Goal: Transaction & Acquisition: Book appointment/travel/reservation

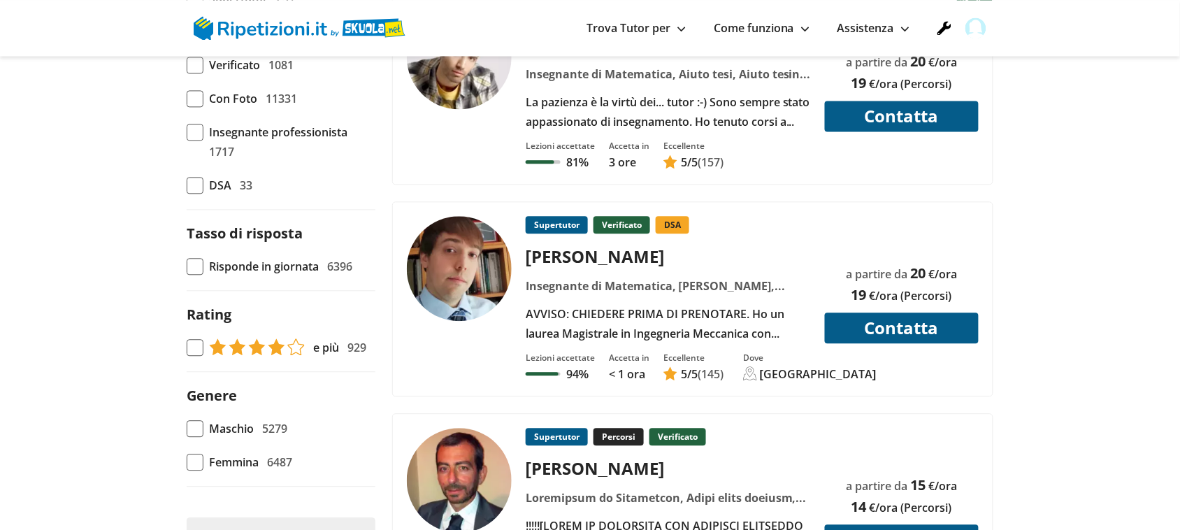
scroll to position [786, 0]
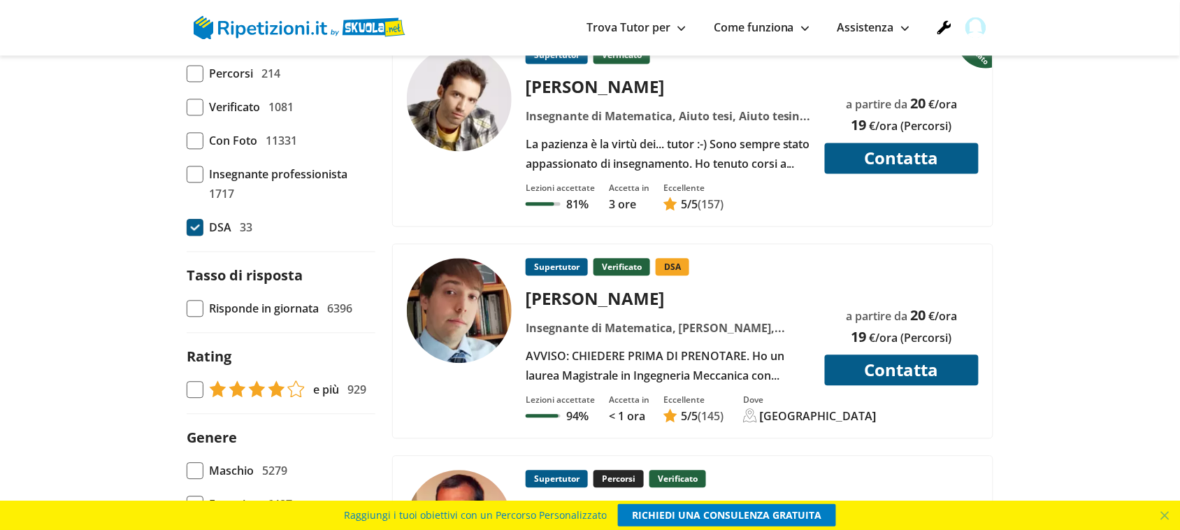
click at [198, 231] on span at bounding box center [195, 227] width 17 height 17
click at [187, 228] on input "DSA 33" at bounding box center [187, 228] width 0 height 0
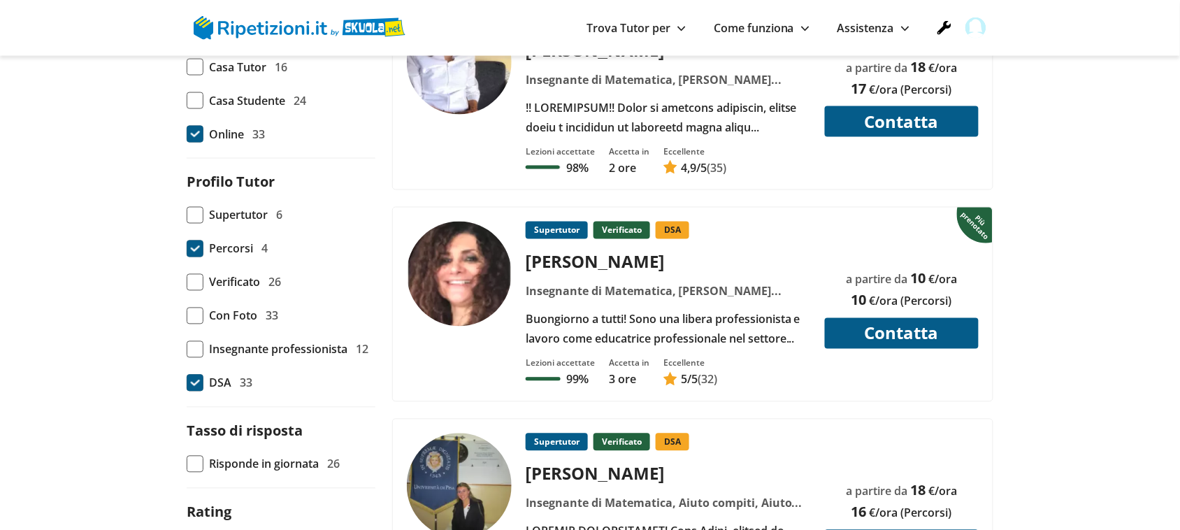
click at [199, 252] on span at bounding box center [195, 248] width 17 height 17
click at [187, 249] on input "Percorsi 4" at bounding box center [187, 249] width 0 height 0
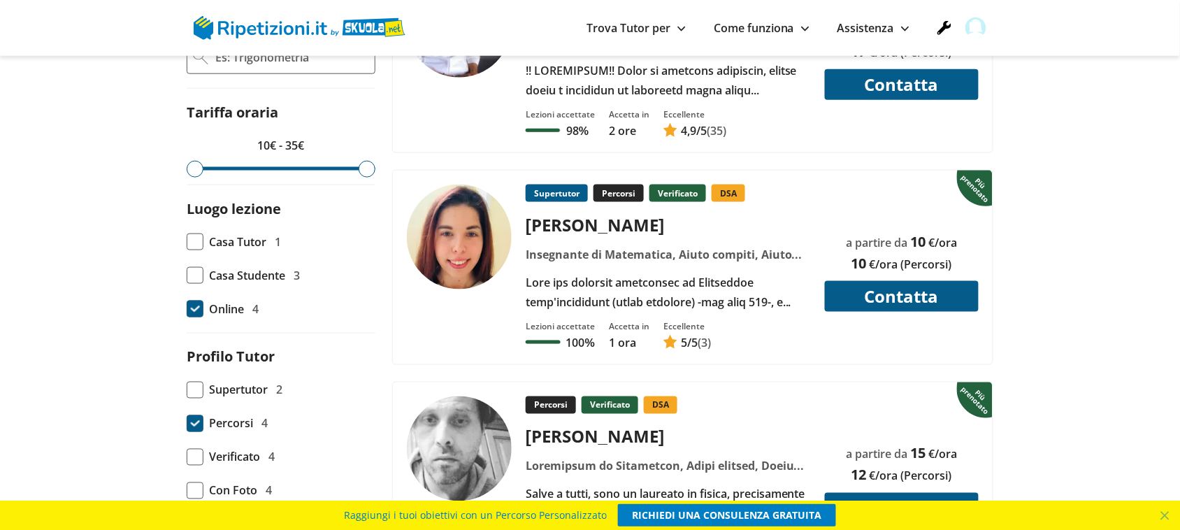
scroll to position [699, 0]
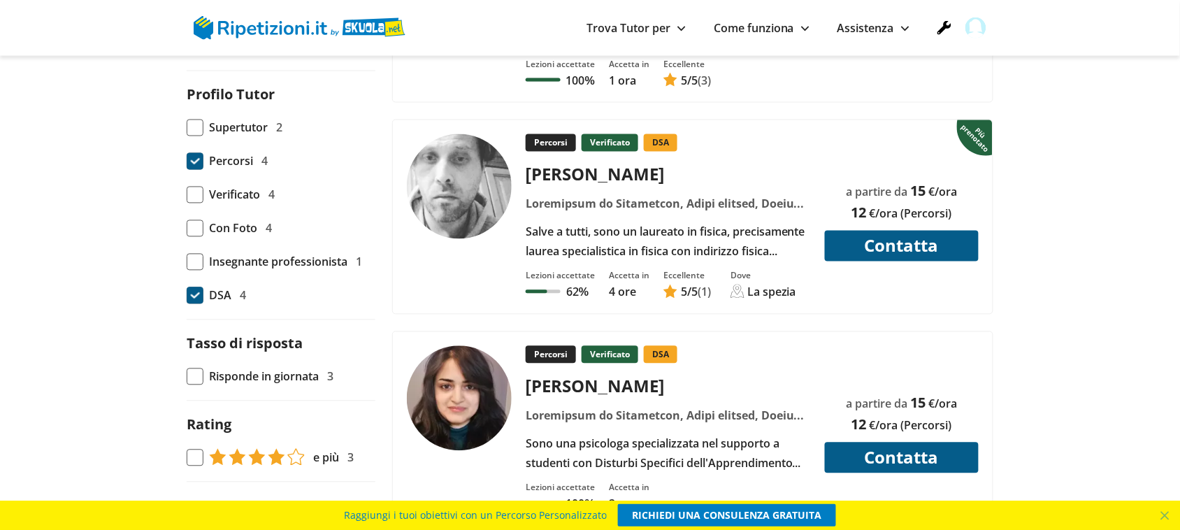
click at [194, 310] on form "Ricerca avanzata Tariffa oraria 10€ - 35€ Luogo lezione Casa Tutor 1 Casa Stude…" at bounding box center [281, 191] width 189 height 891
click at [196, 301] on span at bounding box center [195, 295] width 17 height 17
click at [187, 296] on input "DSA 4" at bounding box center [187, 296] width 0 height 0
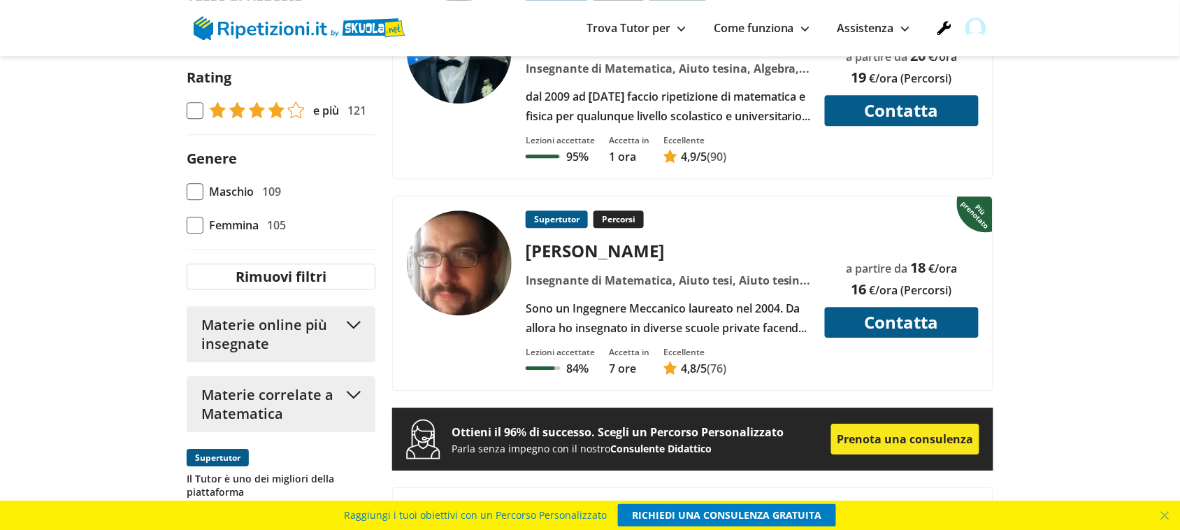
scroll to position [1048, 0]
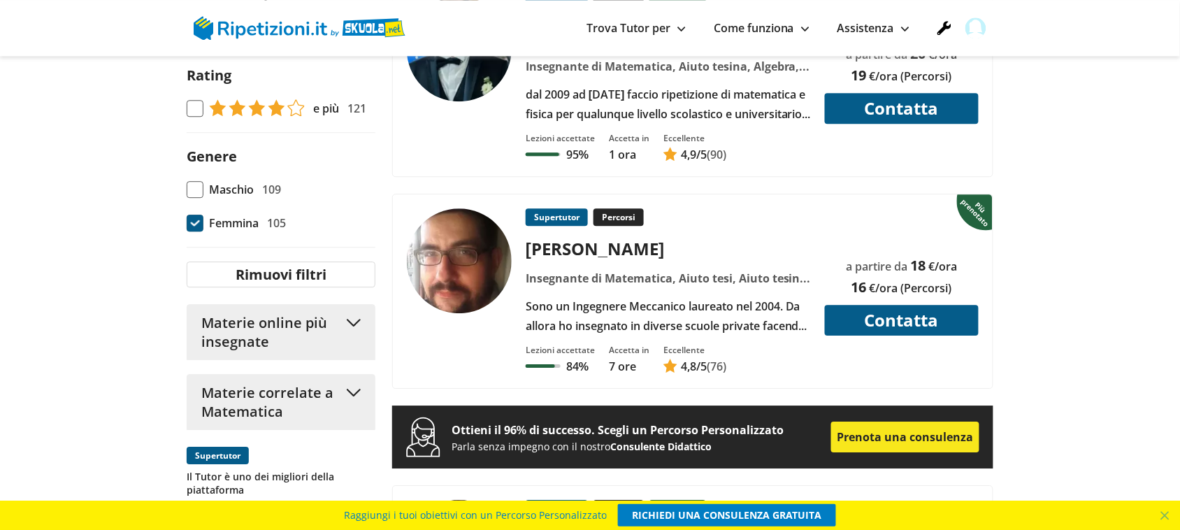
click at [198, 229] on span at bounding box center [195, 223] width 17 height 17
click at [187, 223] on input "Femmina 105" at bounding box center [187, 223] width 0 height 0
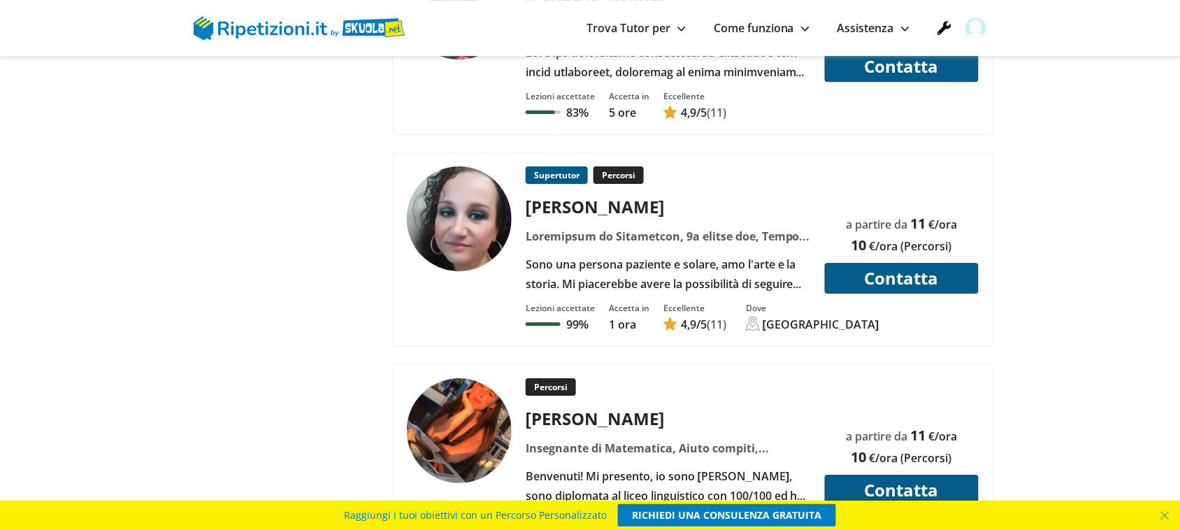
scroll to position [2970, 0]
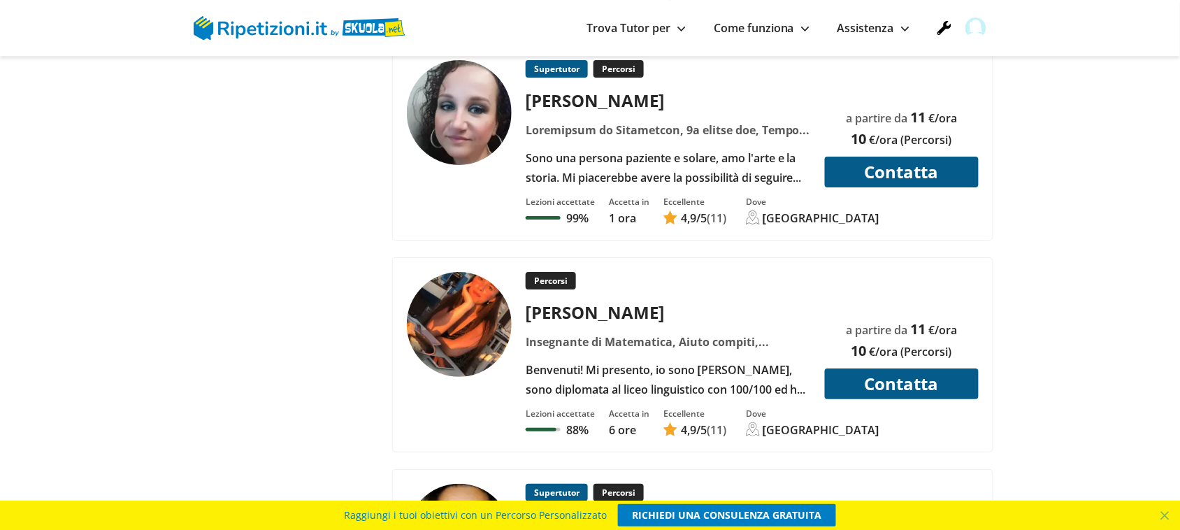
click at [460, 141] on img at bounding box center [459, 112] width 105 height 105
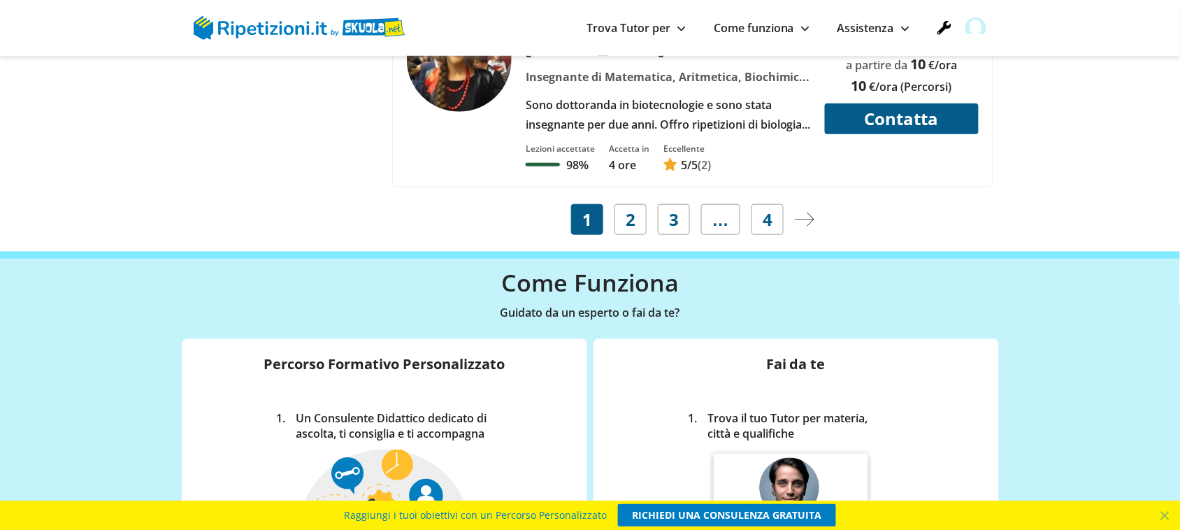
scroll to position [6640, 0]
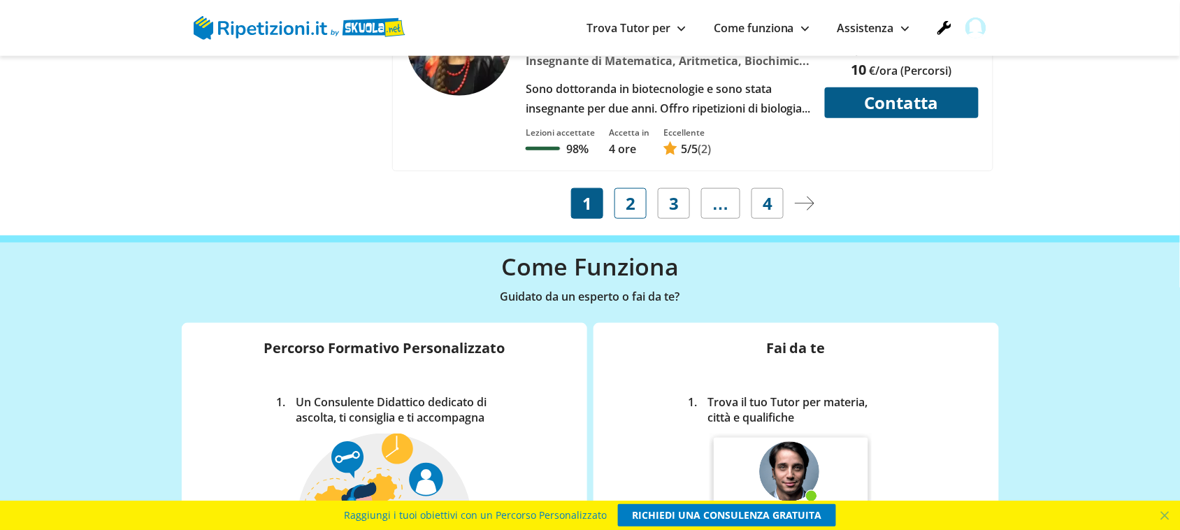
click at [629, 210] on span "2" at bounding box center [631, 204] width 10 height 20
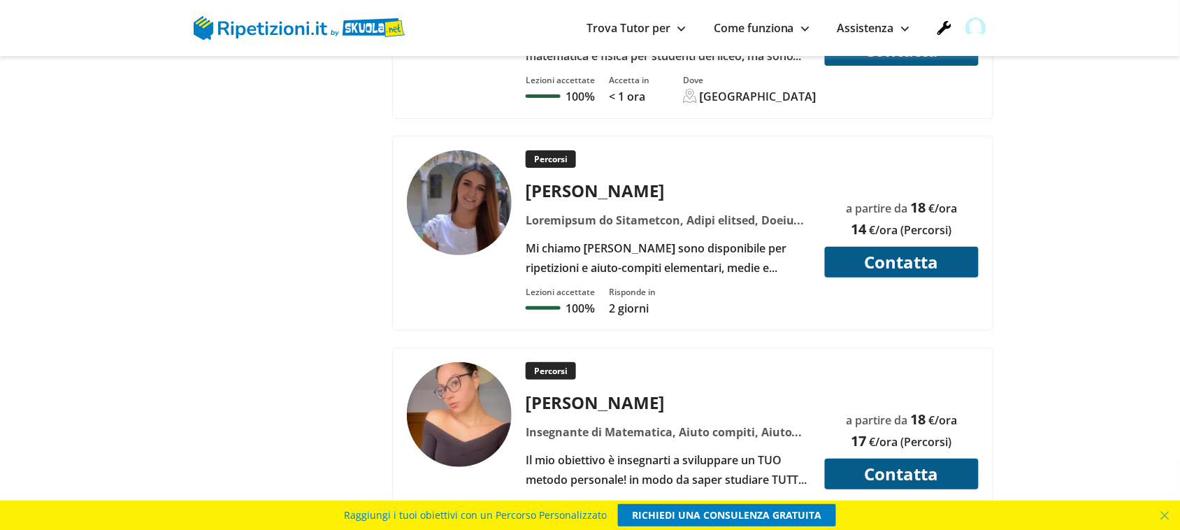
scroll to position [6377, 0]
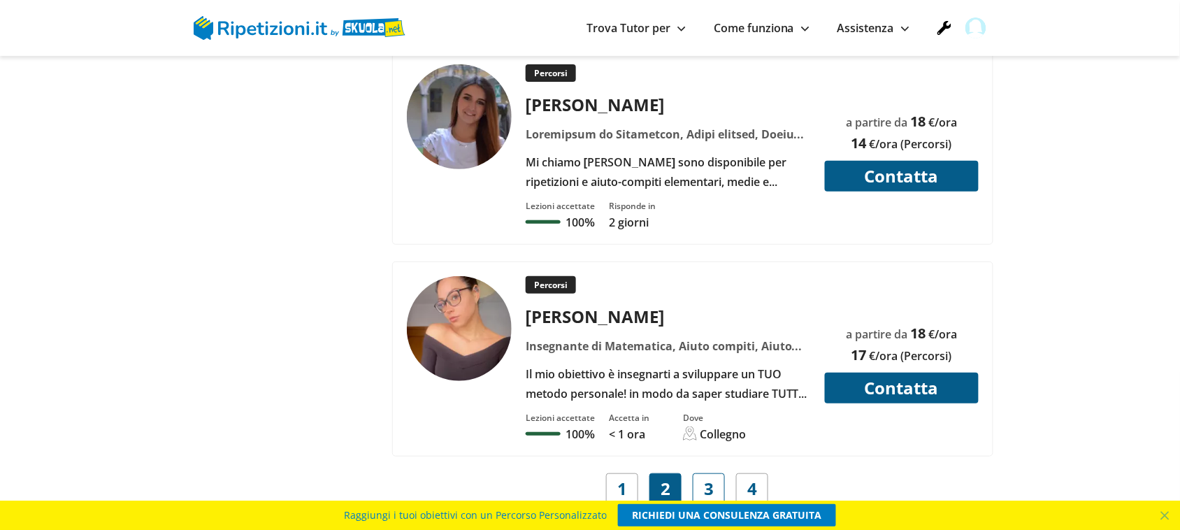
click at [706, 479] on span "3" at bounding box center [709, 489] width 10 height 20
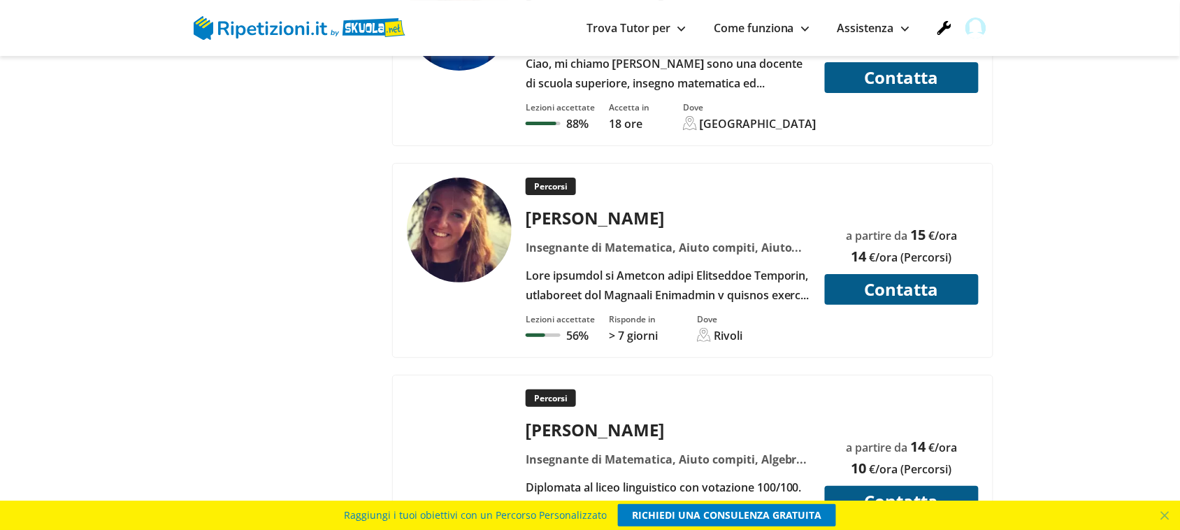
scroll to position [3058, 0]
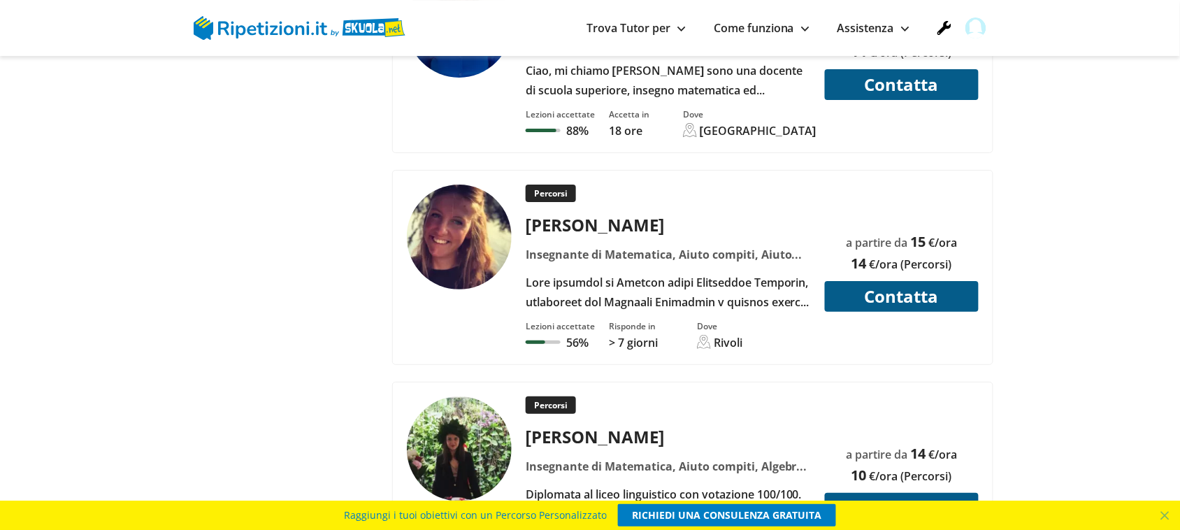
click at [454, 236] on img at bounding box center [459, 237] width 105 height 105
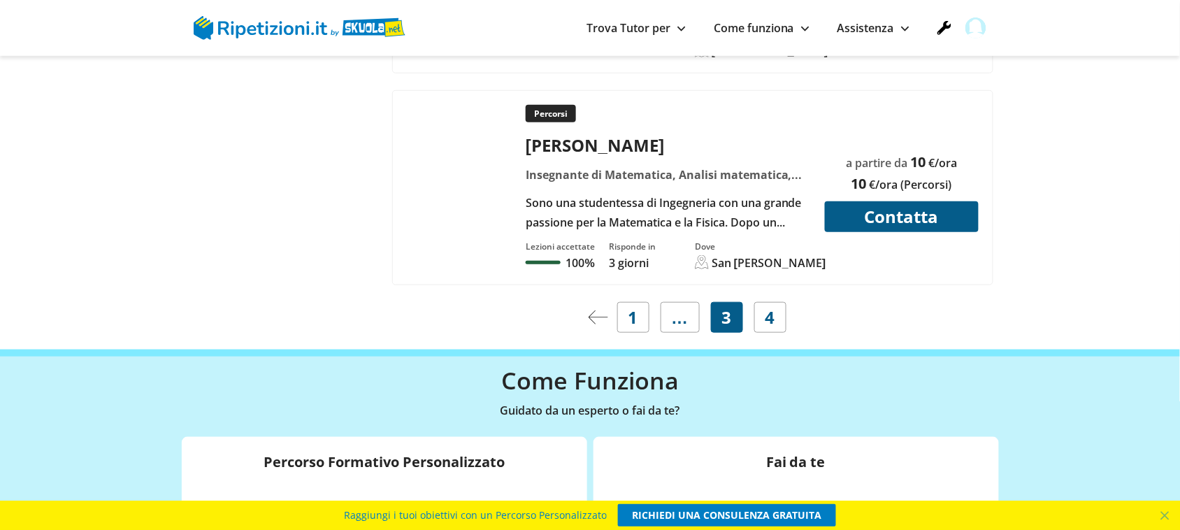
scroll to position [6552, 0]
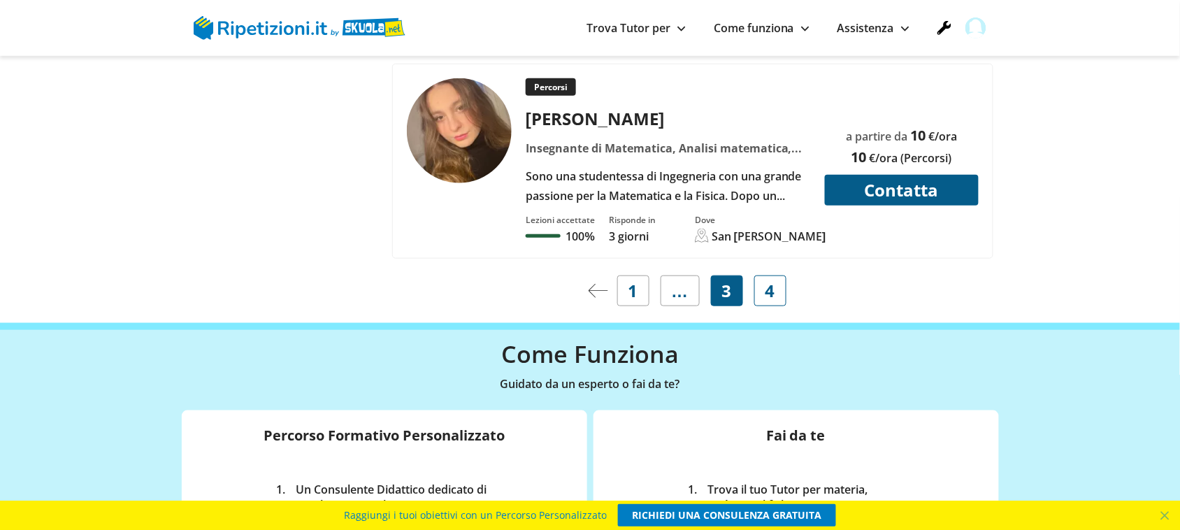
click at [764, 295] on link "4" at bounding box center [770, 290] width 32 height 31
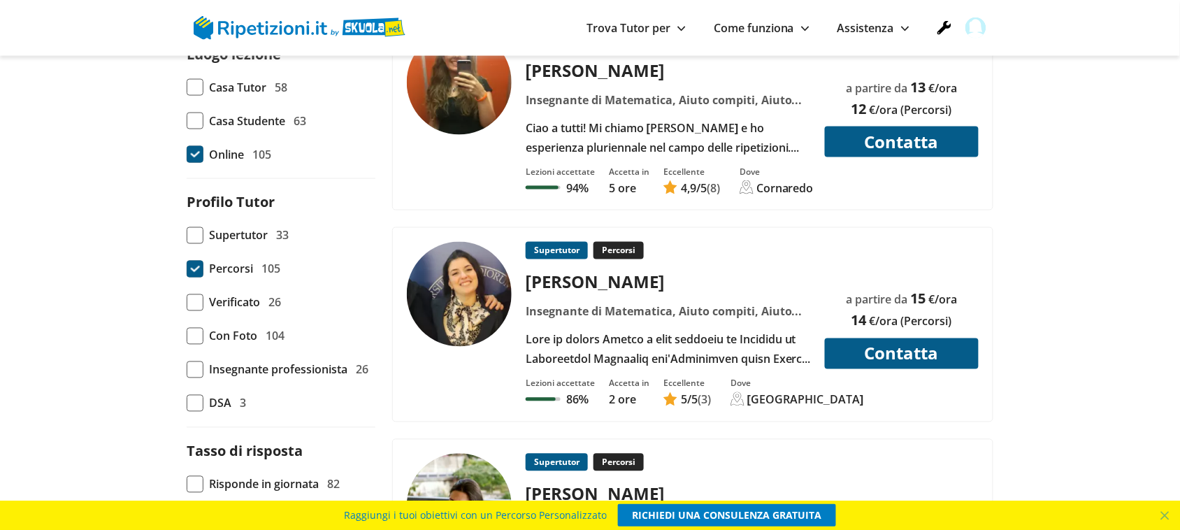
scroll to position [175, 0]
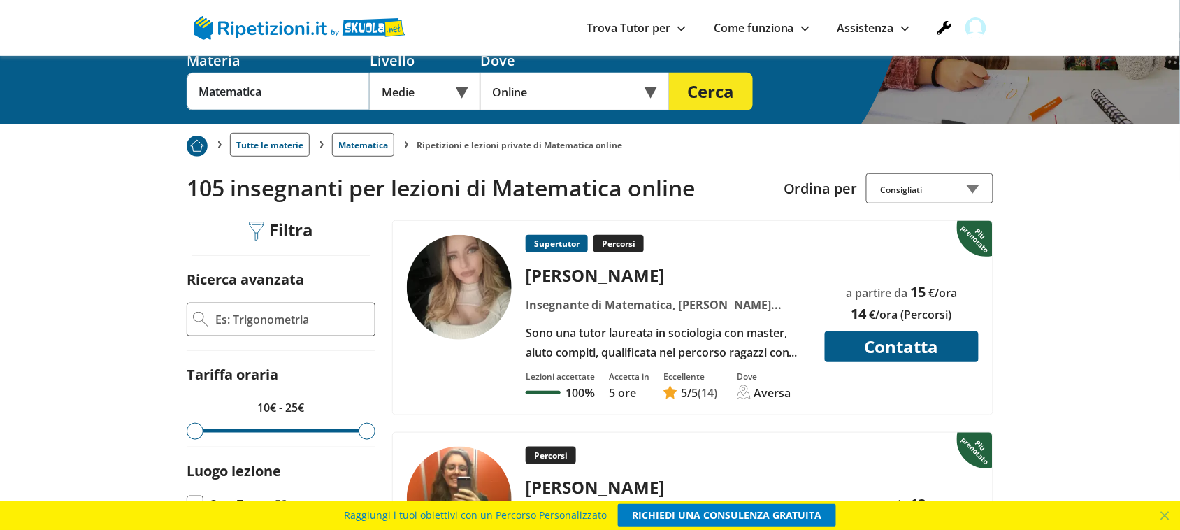
click at [677, 329] on div "Sono una tutor laureata in sociologia con master, aiuto compiti, qualificata ne…" at bounding box center [669, 342] width 296 height 39
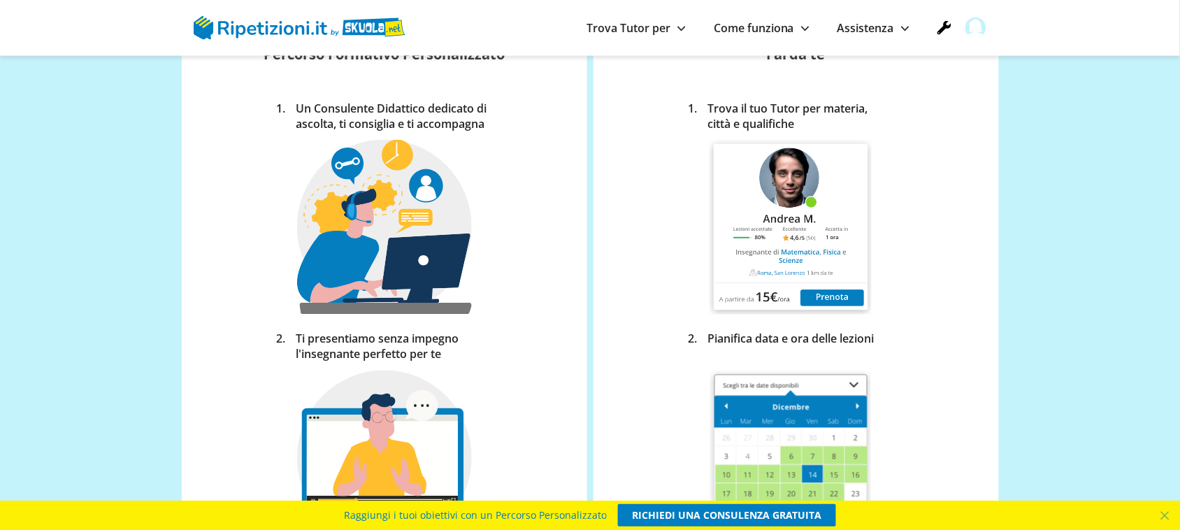
scroll to position [3232, 0]
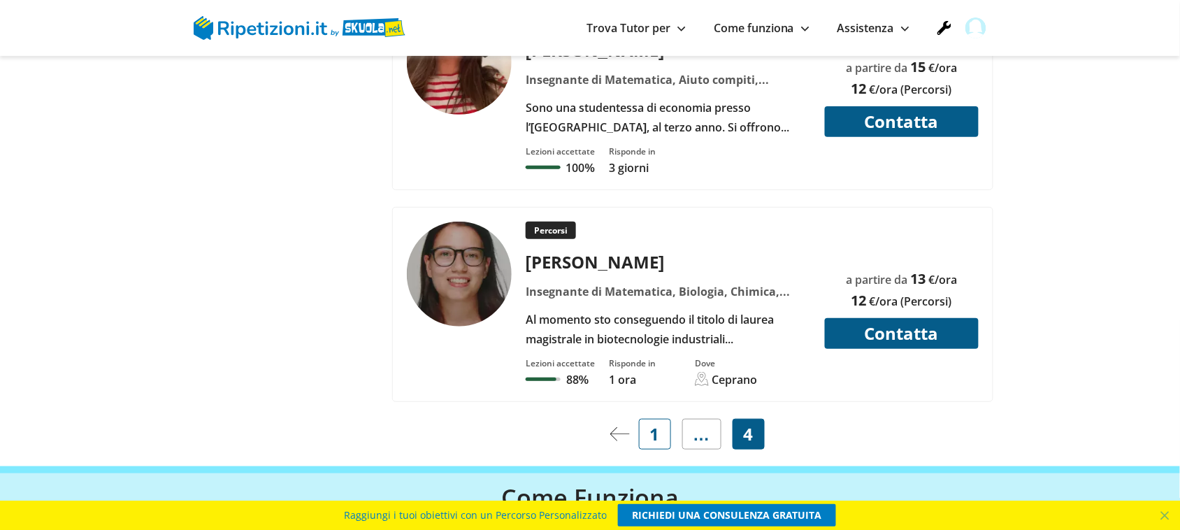
click at [658, 432] on span "1" at bounding box center [655, 434] width 10 height 20
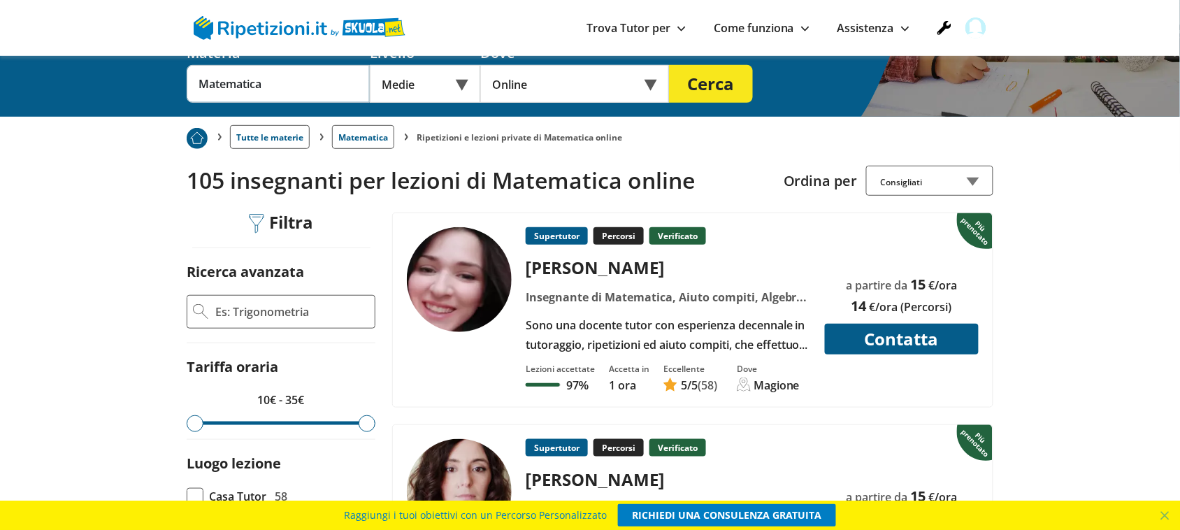
scroll to position [175, 0]
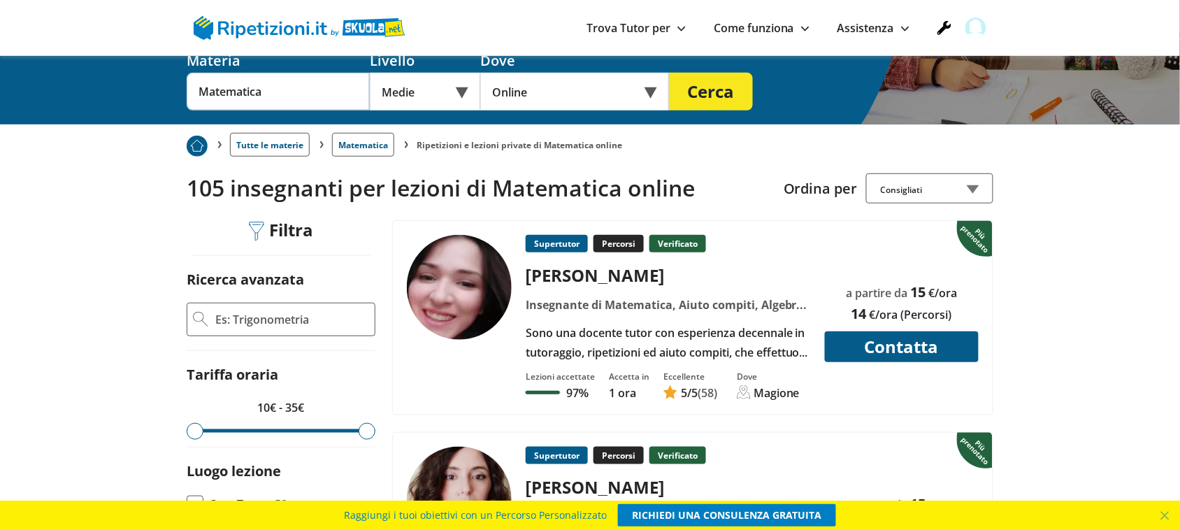
click at [452, 276] on img at bounding box center [459, 287] width 105 height 105
